Goal: Information Seeking & Learning: Learn about a topic

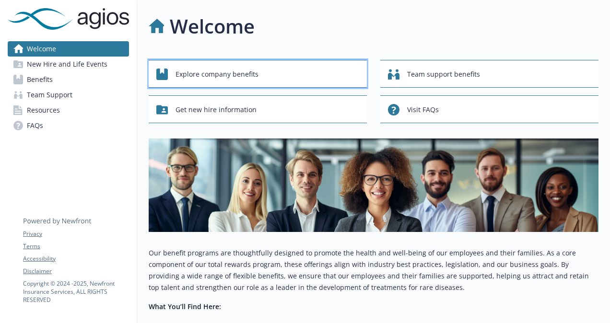
click at [261, 73] on div "Explore company benefits" at bounding box center [259, 74] width 206 height 18
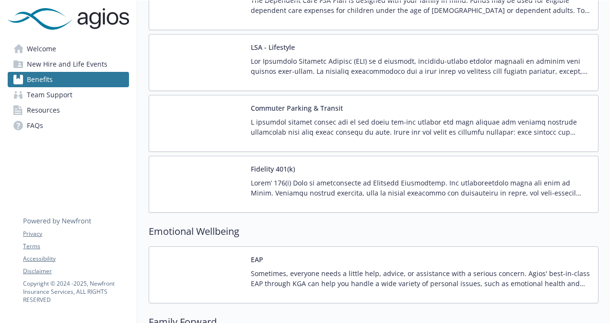
scroll to position [1055, 0]
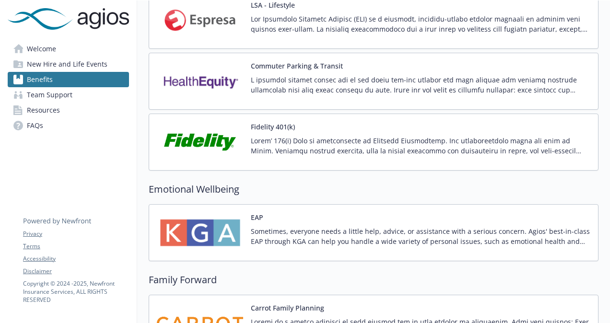
click at [334, 140] on p at bounding box center [420, 146] width 339 height 20
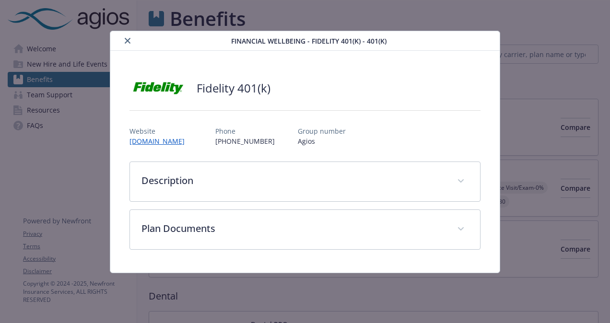
scroll to position [1055, 0]
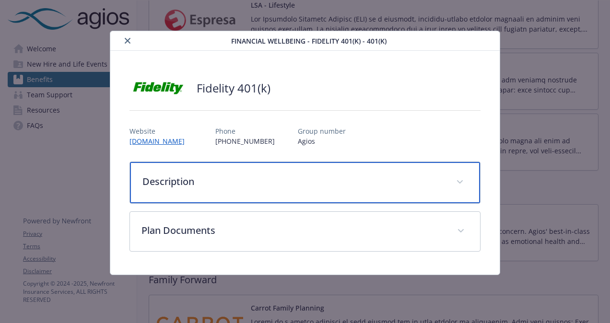
click at [460, 184] on span "details for plan Financial Wellbeing - Fidelity 401(k) - 401(k)" at bounding box center [459, 182] width 15 height 15
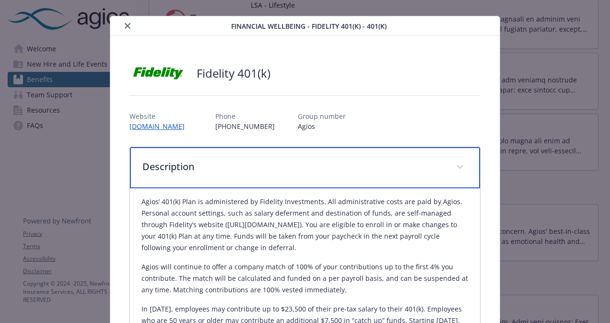
scroll to position [0, 0]
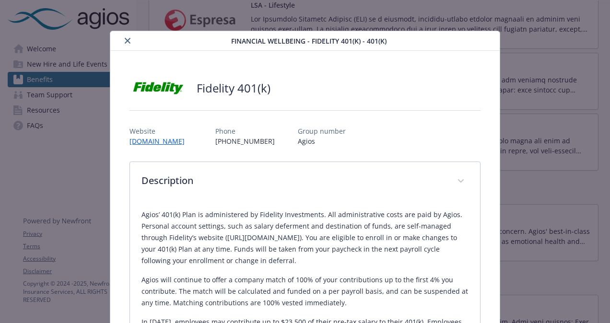
click at [128, 43] on icon "close" at bounding box center [128, 41] width 6 height 6
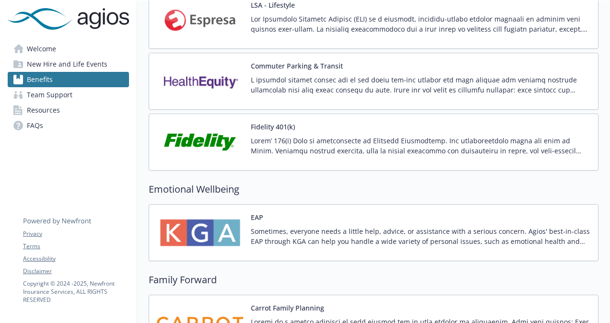
click at [416, 136] on p at bounding box center [420, 146] width 339 height 20
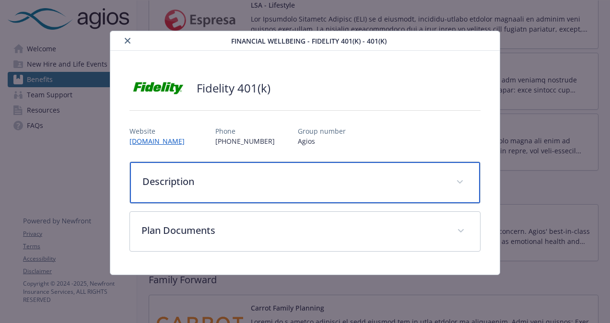
click at [454, 181] on span "details for plan Financial Wellbeing - Fidelity 401(k) - 401(k)" at bounding box center [459, 182] width 15 height 15
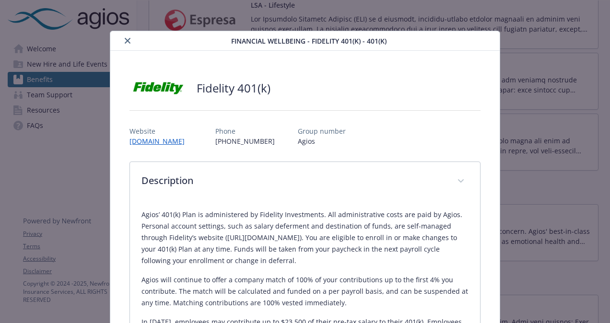
click at [128, 41] on icon "close" at bounding box center [128, 41] width 6 height 6
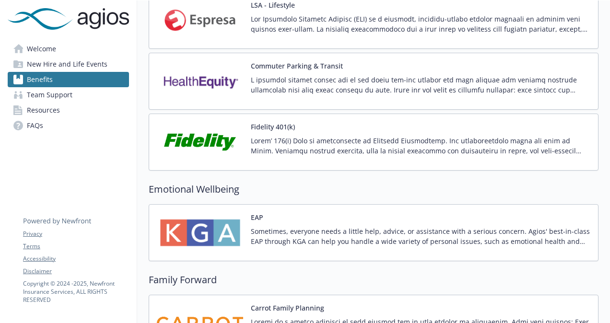
click at [465, 190] on h2 "Emotional Wellbeing" at bounding box center [374, 189] width 450 height 14
